Goal: Transaction & Acquisition: Purchase product/service

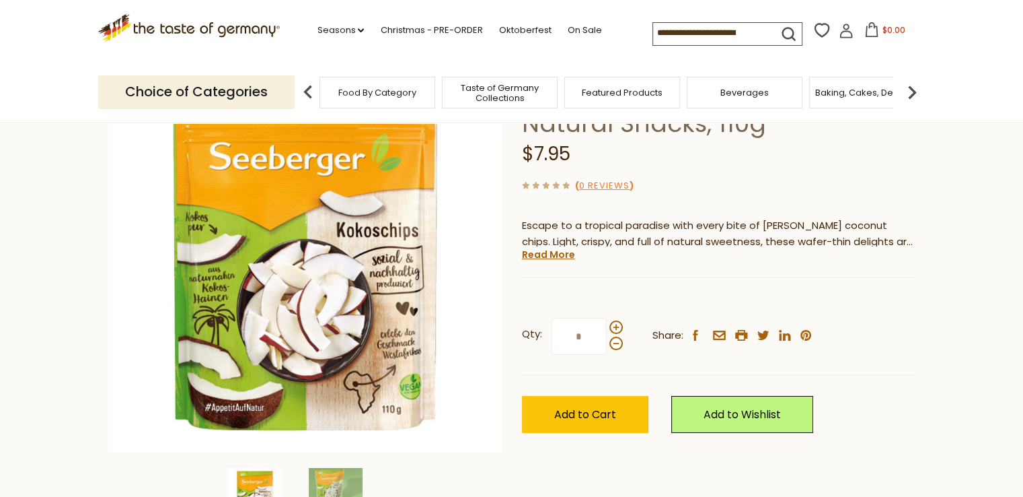
scroll to position [269, 0]
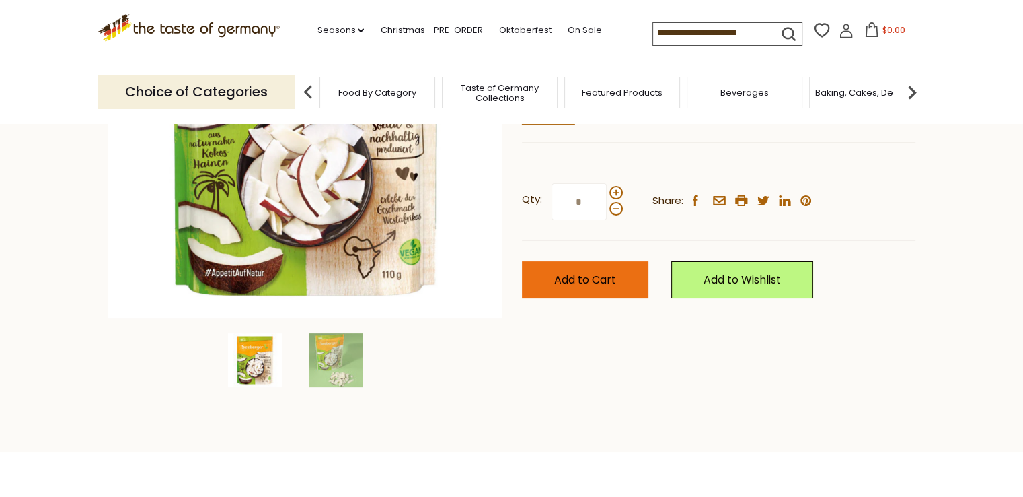
click at [596, 280] on span "Add to Cart" at bounding box center [585, 279] width 62 height 15
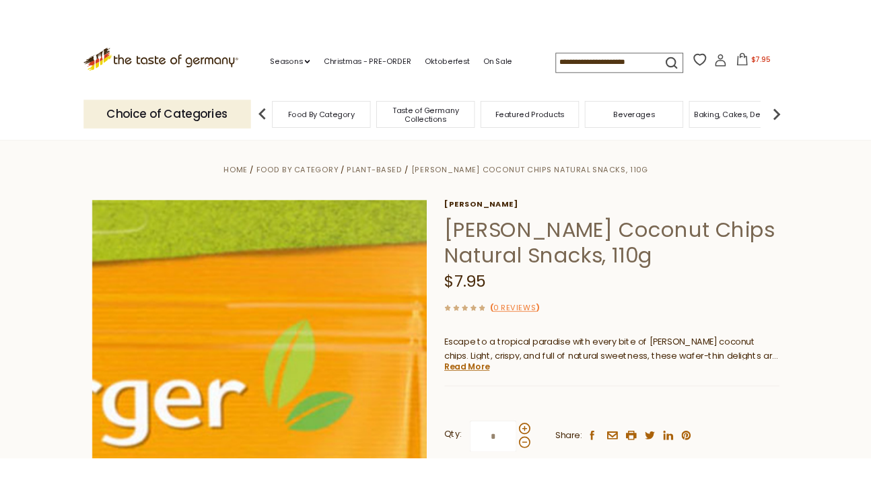
scroll to position [67, 0]
